Goal: Task Accomplishment & Management: Use online tool/utility

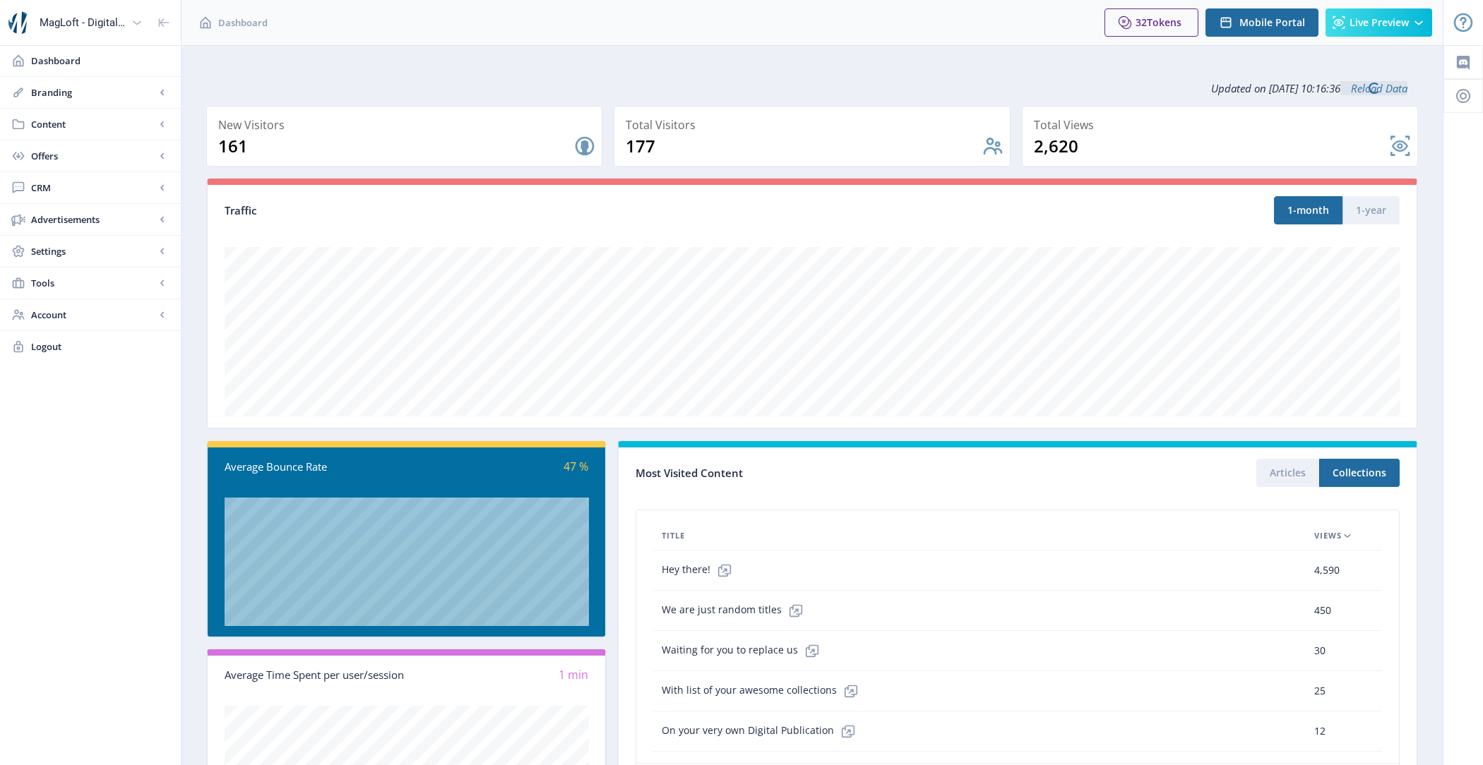
click at [63, 160] on span "Offers" at bounding box center [93, 156] width 124 height 14
click at [70, 132] on link "Content" at bounding box center [90, 124] width 181 height 31
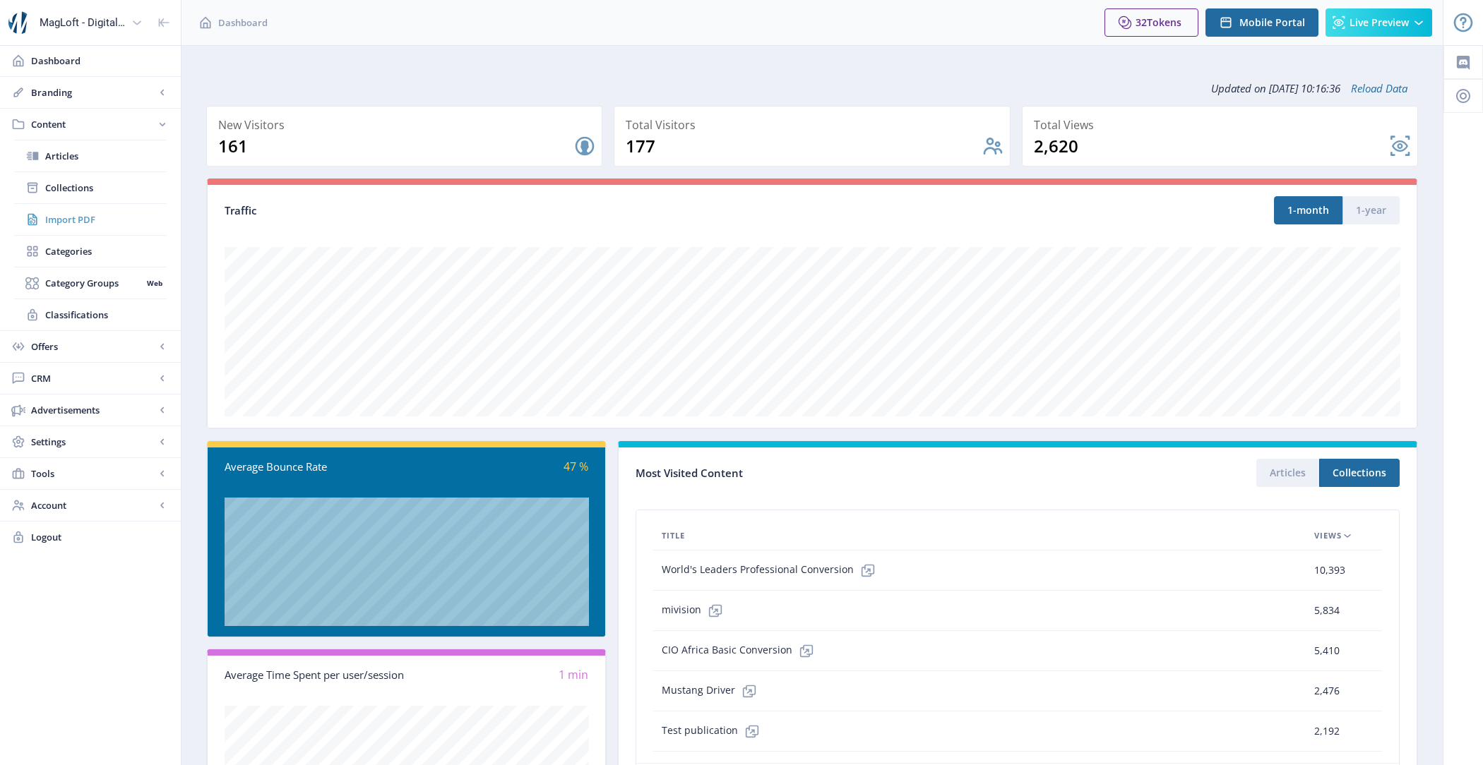
click at [102, 222] on span "Import PDF" at bounding box center [105, 220] width 121 height 14
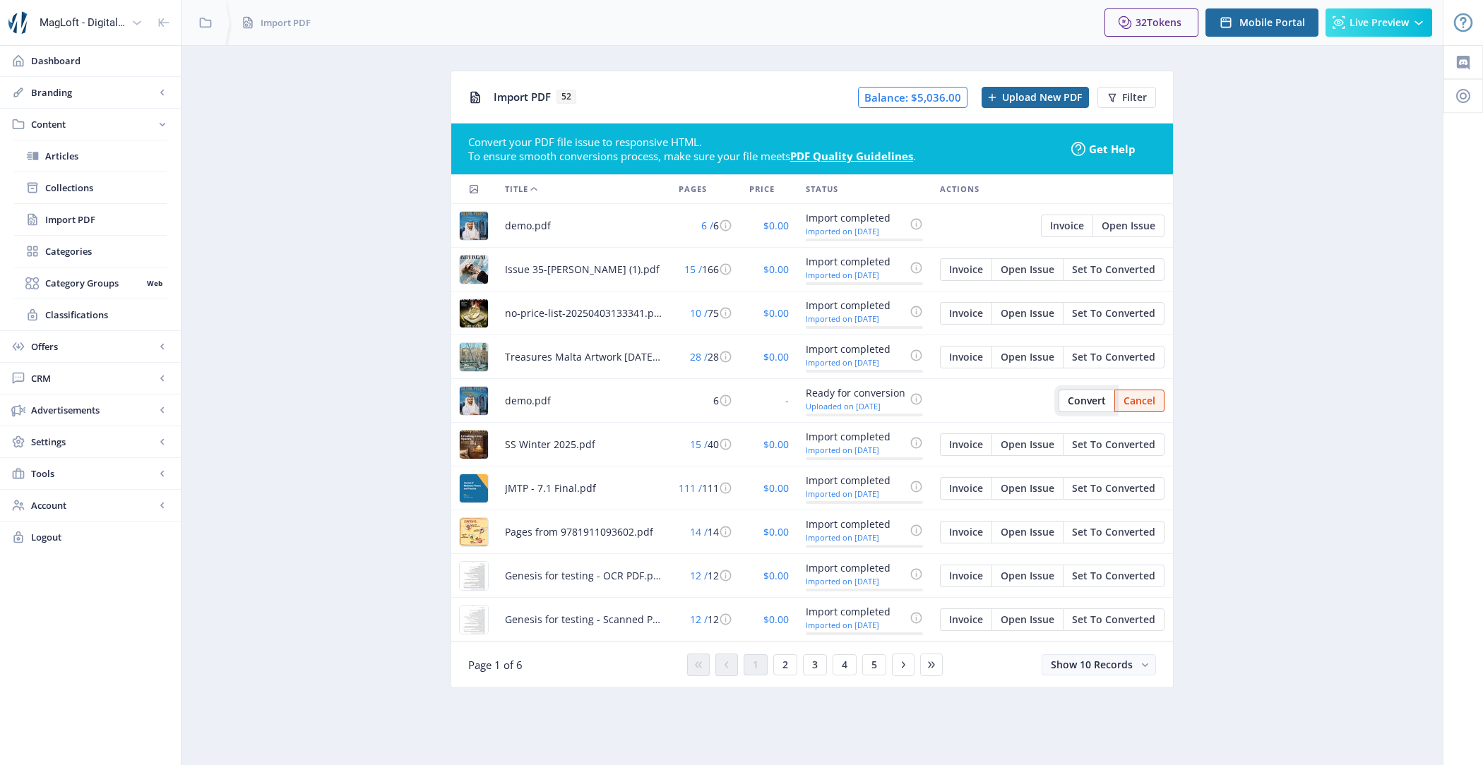
click at [1075, 403] on span "Convert" at bounding box center [1087, 400] width 38 height 11
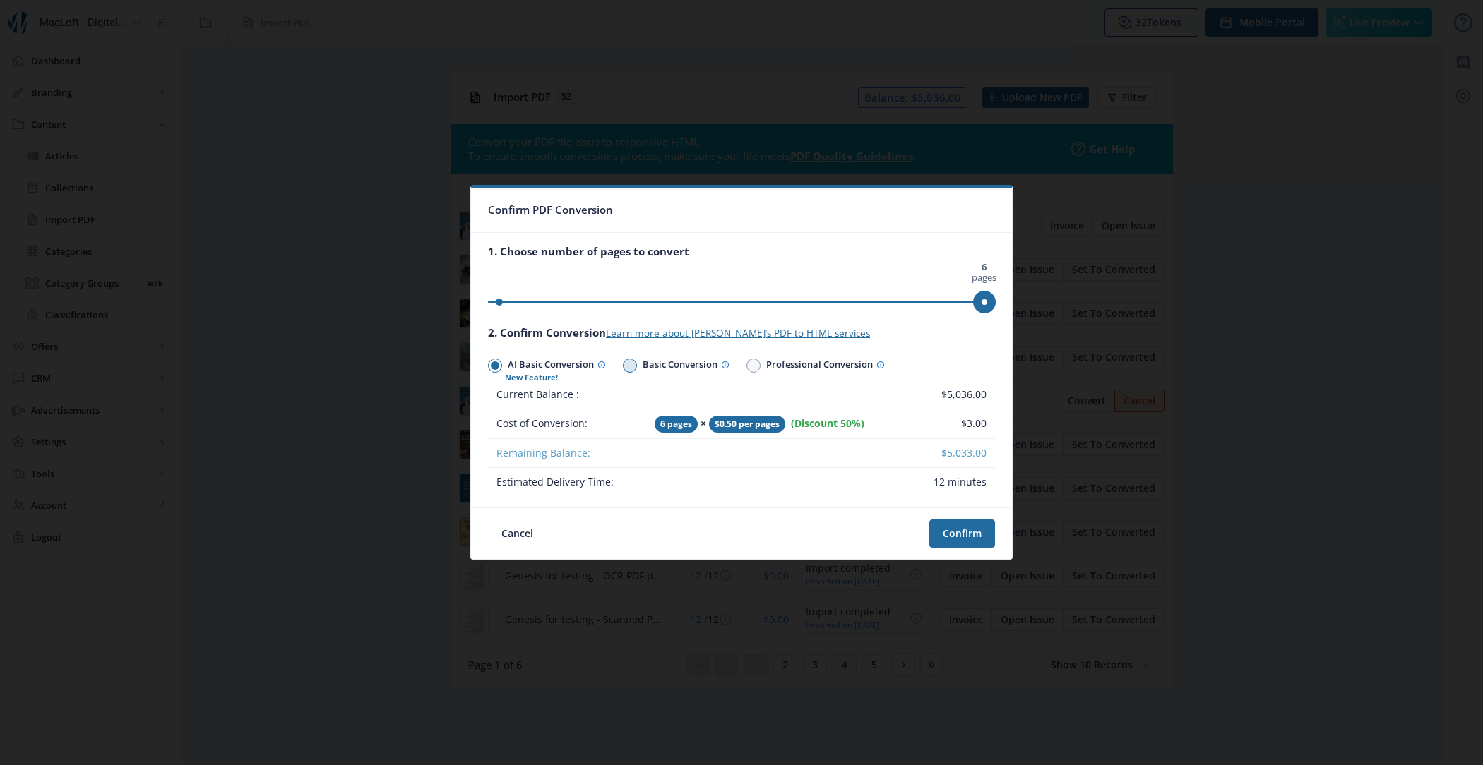
click at [634, 367] on span at bounding box center [630, 366] width 8 height 8
click at [623, 366] on input "Basic Conversion" at bounding box center [623, 366] width 1 height 1
radio input "true"
click at [512, 361] on span "AI Basic Conversion" at bounding box center [554, 366] width 104 height 20
click at [489, 366] on input "AI Basic Conversion" at bounding box center [488, 366] width 1 height 1
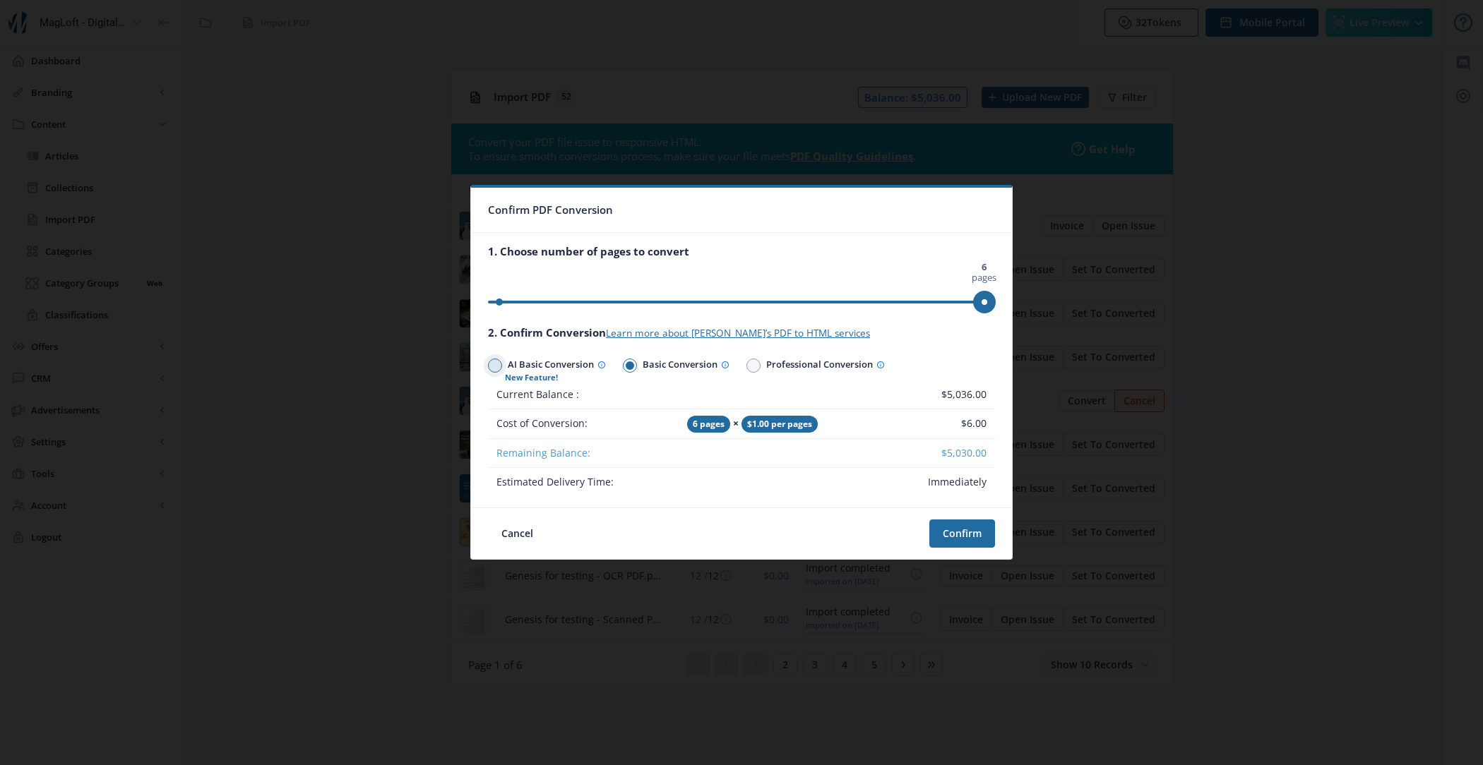
radio input "true"
click at [650, 371] on span "Basic Conversion" at bounding box center [683, 366] width 92 height 20
click at [623, 366] on input "Basic Conversion" at bounding box center [623, 366] width 1 height 1
radio input "true"
click at [572, 362] on span "AI Basic Conversion" at bounding box center [554, 366] width 104 height 20
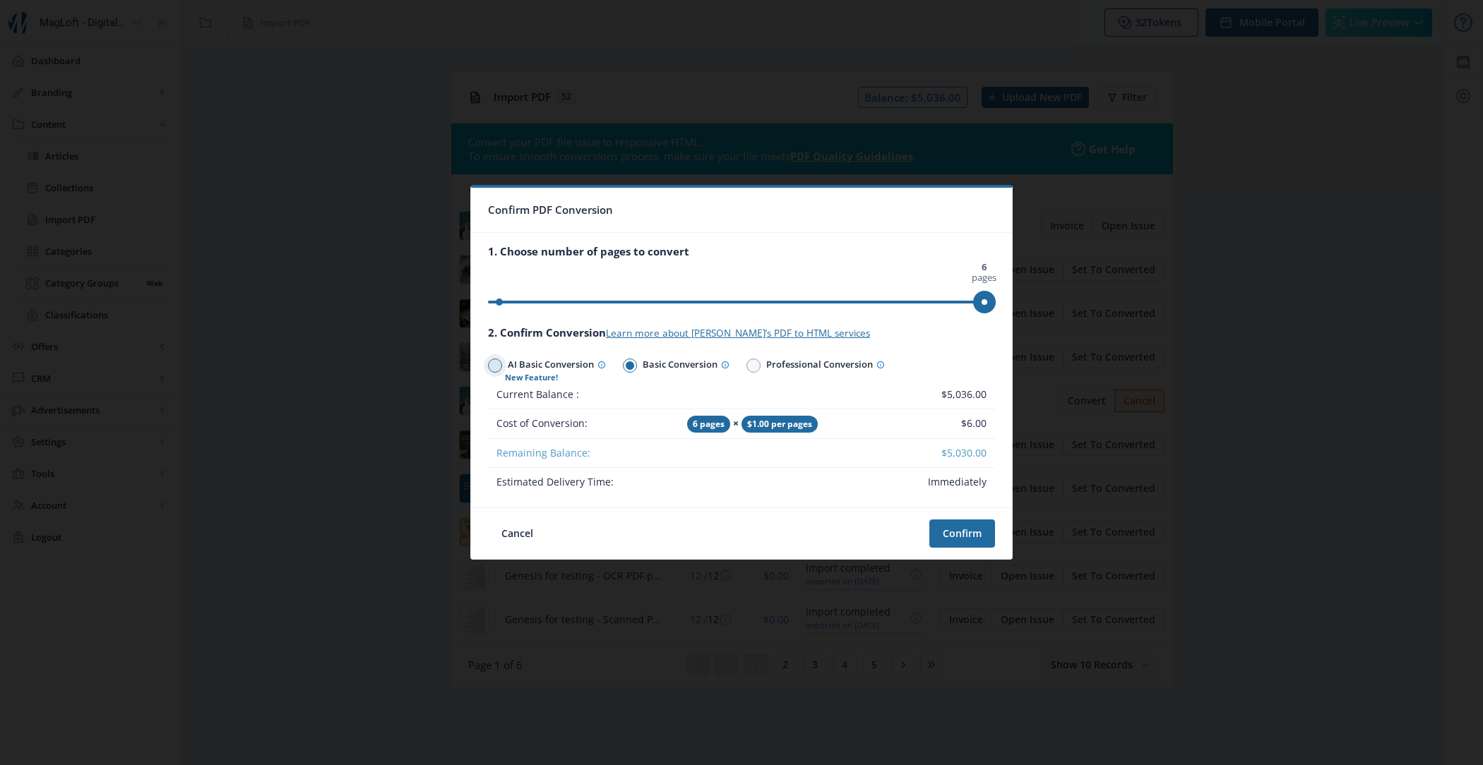
click at [489, 366] on input "AI Basic Conversion" at bounding box center [488, 366] width 1 height 1
radio input "true"
drag, startPoint x: 990, startPoint y: 307, endPoint x: 890, endPoint y: 334, distance: 103.1
click at [890, 334] on nb-card-body "1. Choose number of pages to convert 0 pages 6 pages 5 pages 2. Confirm Convers…" at bounding box center [741, 370] width 541 height 275
click at [522, 537] on button "Cancel" at bounding box center [517, 534] width 59 height 28
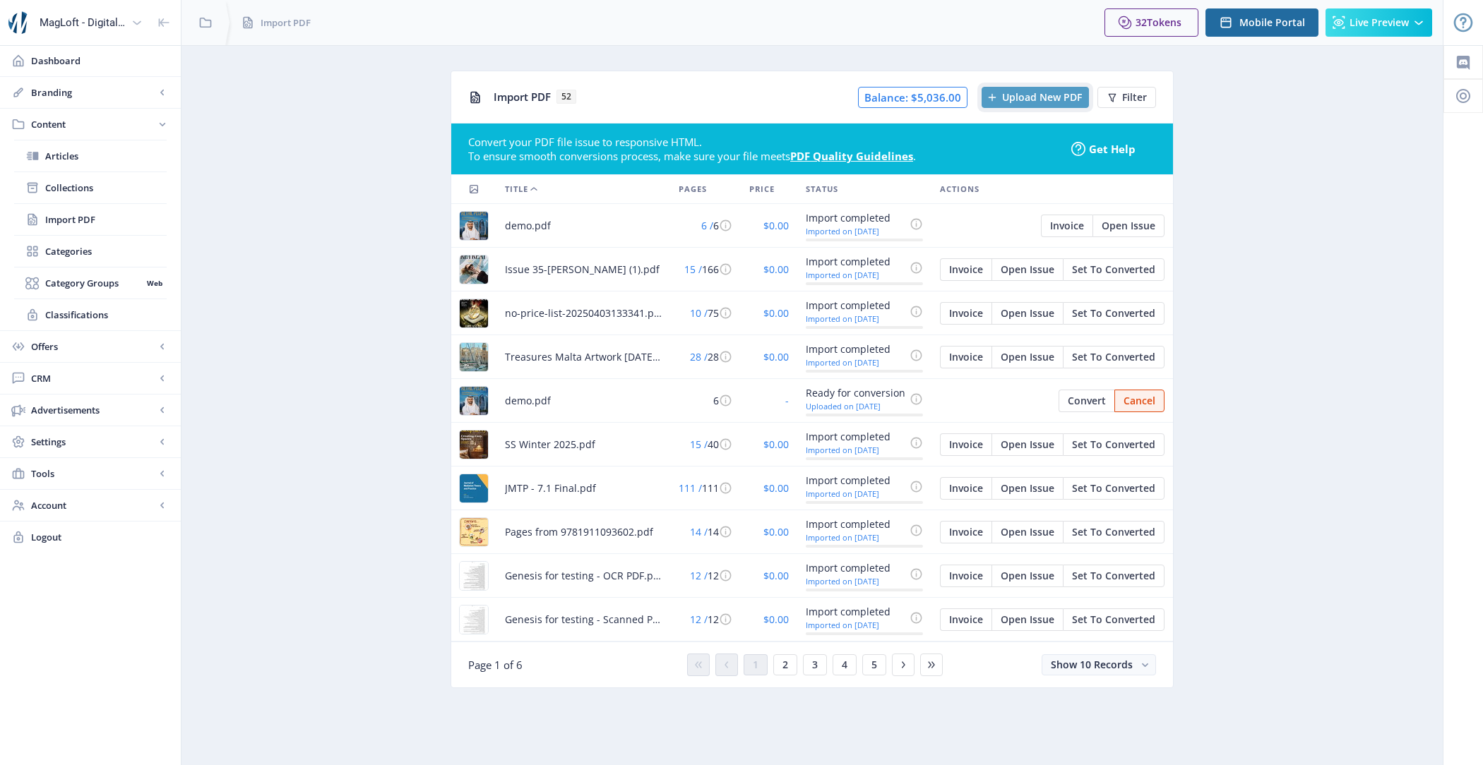
click at [1028, 100] on span "Upload New PDF" at bounding box center [1042, 97] width 80 height 11
click at [784, 663] on span "2" at bounding box center [785, 664] width 6 height 11
